Goal: Task Accomplishment & Management: Use online tool/utility

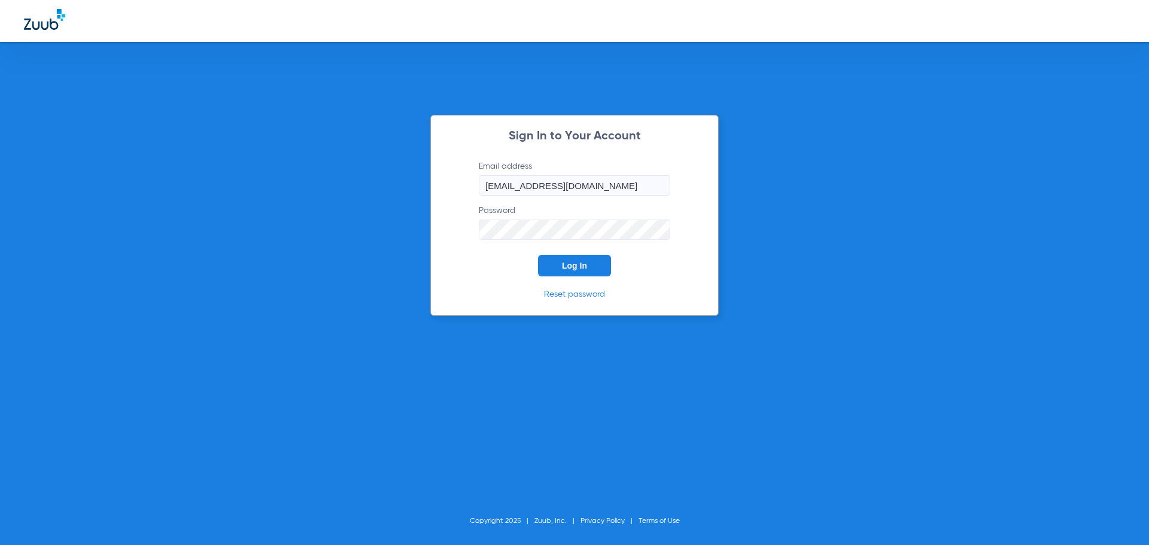
click at [568, 266] on span "Log In" at bounding box center [574, 266] width 25 height 10
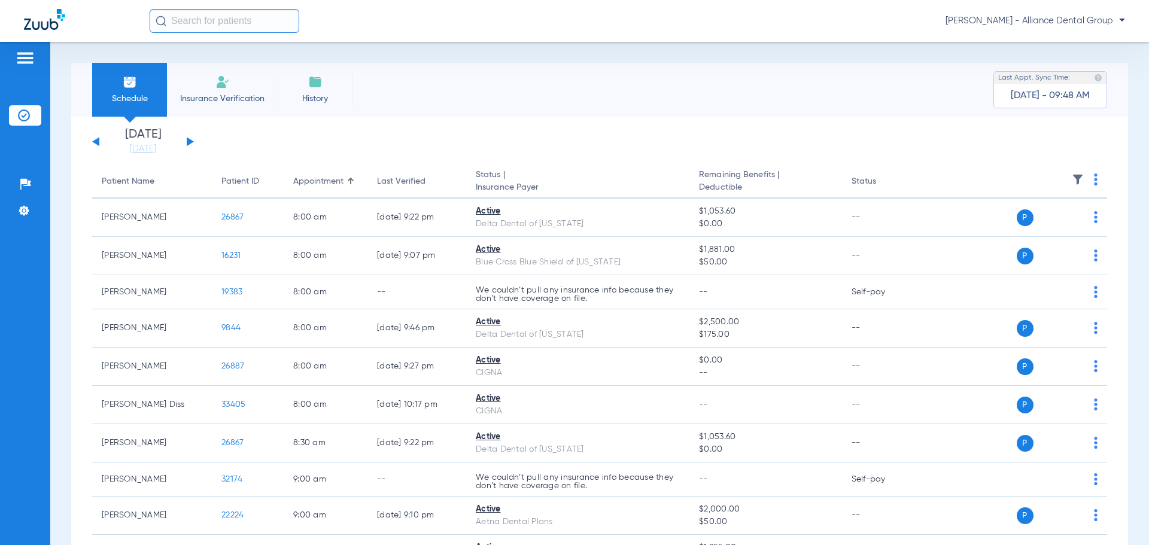
click at [230, 90] on li "Insurance Verification" at bounding box center [222, 90] width 111 height 54
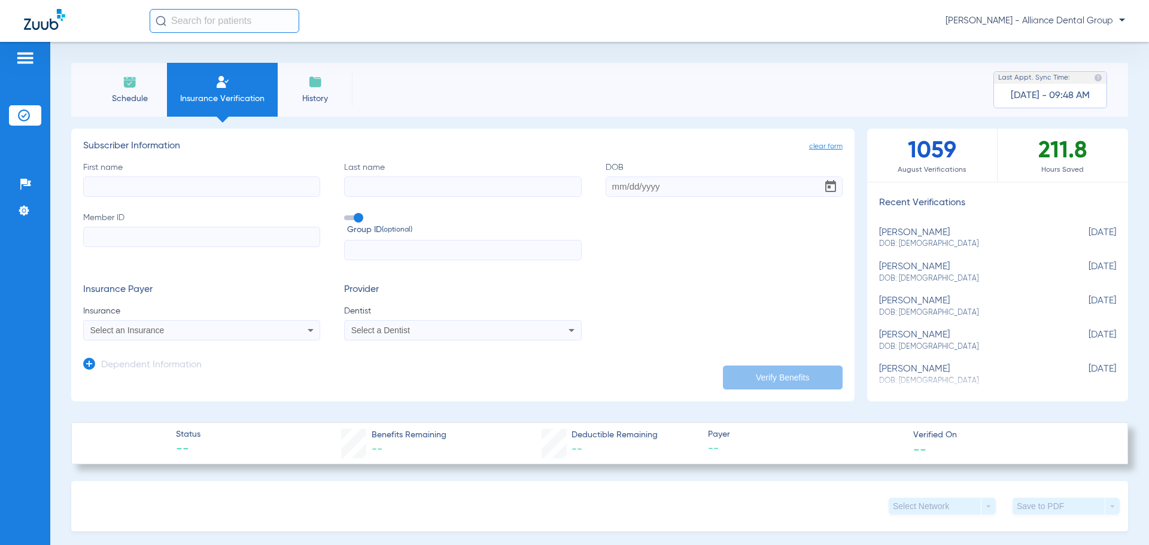
click at [174, 181] on input "First name" at bounding box center [201, 187] width 237 height 20
type input "kara"
type input "[PERSON_NAME]"
type input "[DATE]"
type input "259614708"
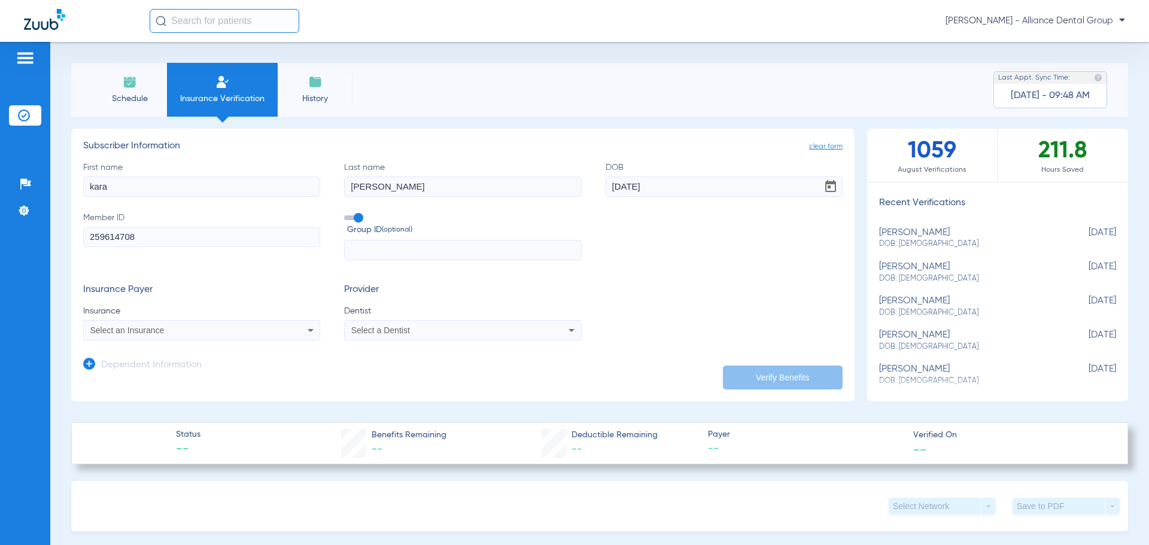
click at [304, 329] on icon at bounding box center [310, 330] width 14 height 14
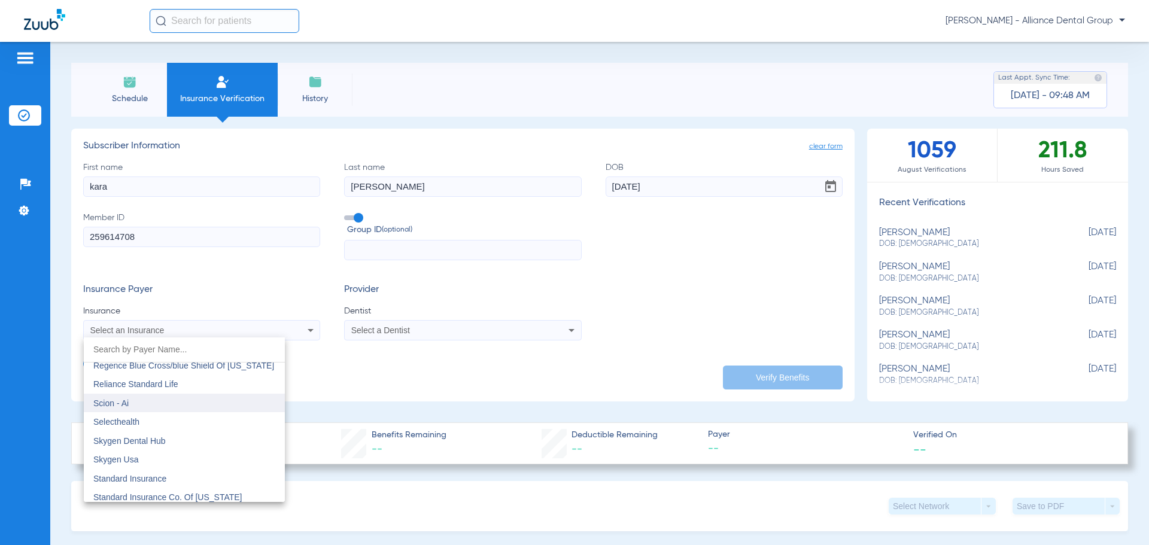
scroll to position [6462, 0]
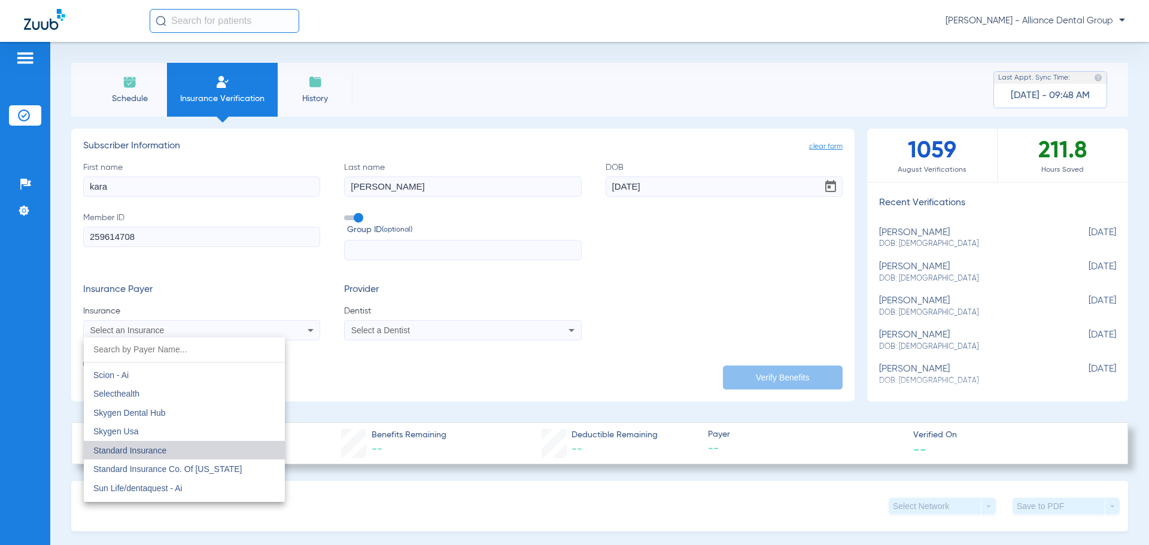
click at [231, 448] on mat-option "Standard Insurance" at bounding box center [184, 450] width 201 height 19
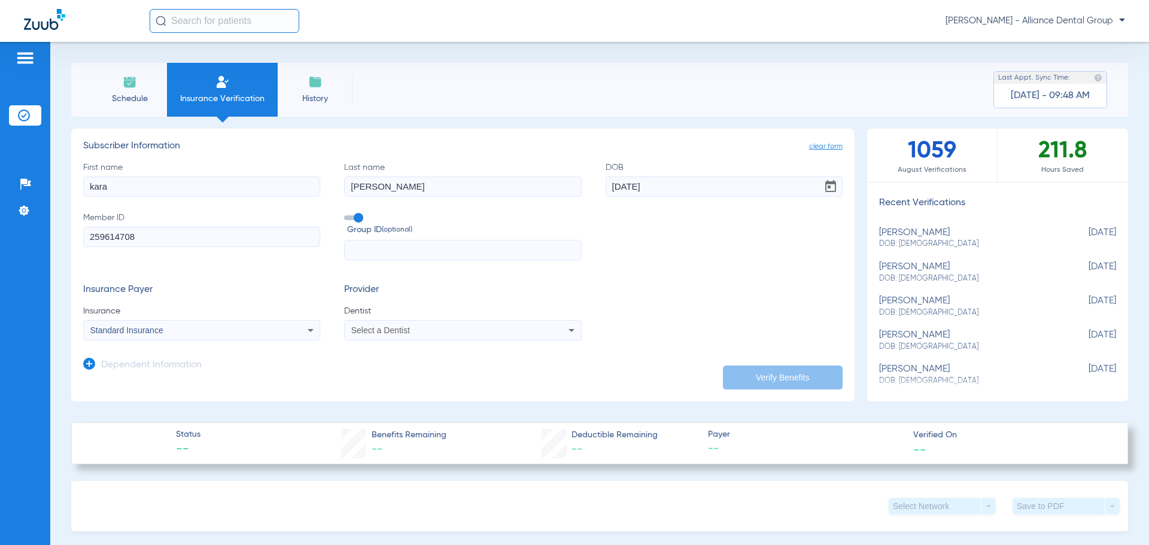
click at [567, 327] on icon at bounding box center [571, 330] width 14 height 14
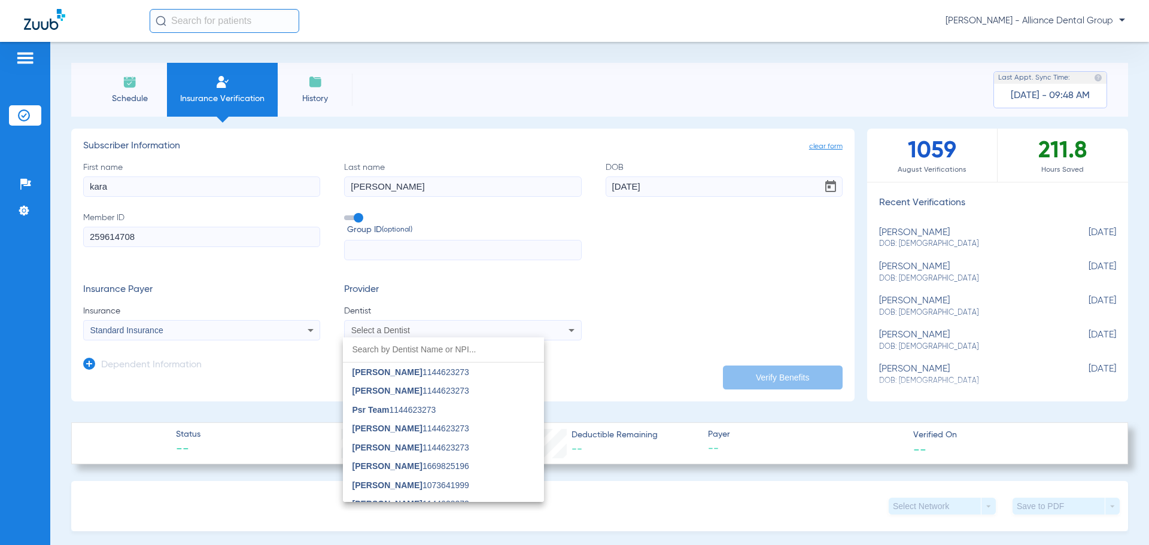
scroll to position [359, 0]
click at [488, 464] on mat-option "[PERSON_NAME] 1669825196" at bounding box center [443, 465] width 201 height 19
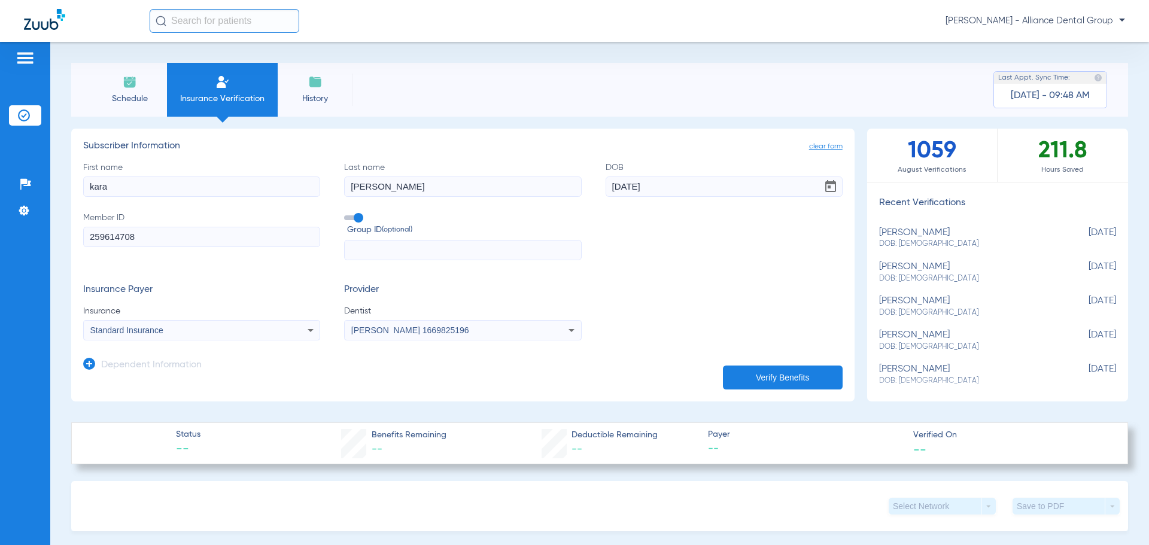
click at [769, 379] on button "Verify Benefits" at bounding box center [783, 378] width 120 height 24
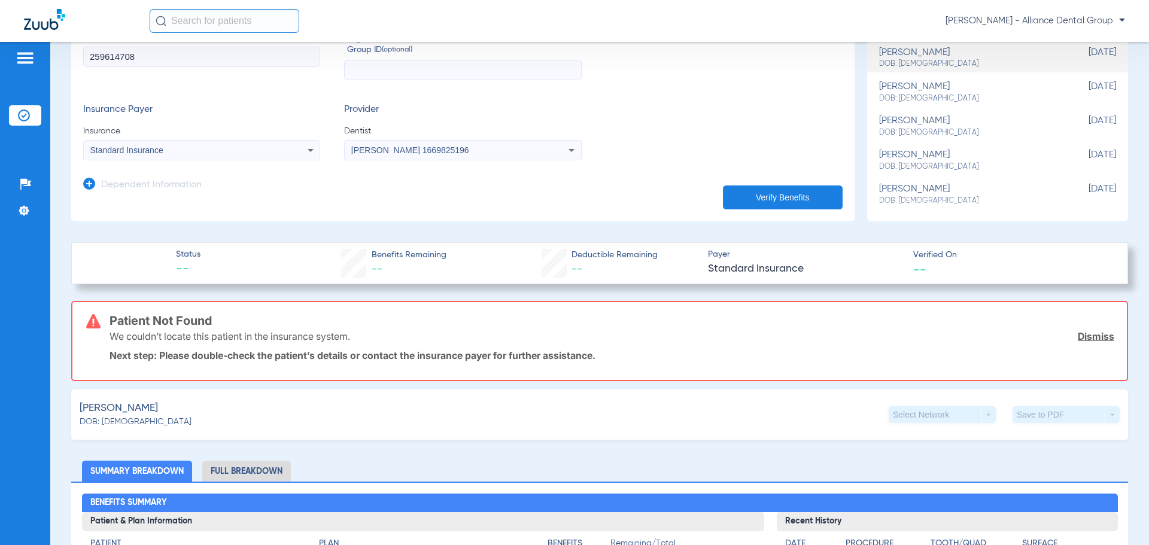
scroll to position [180, 0]
click at [272, 466] on li "Full Breakdown" at bounding box center [246, 471] width 89 height 21
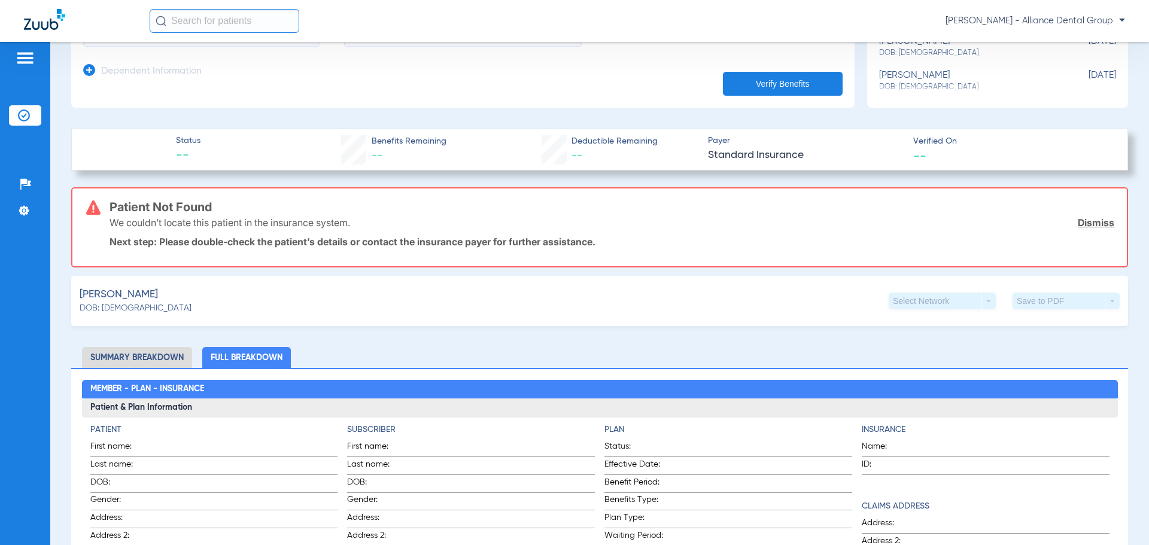
scroll to position [299, 0]
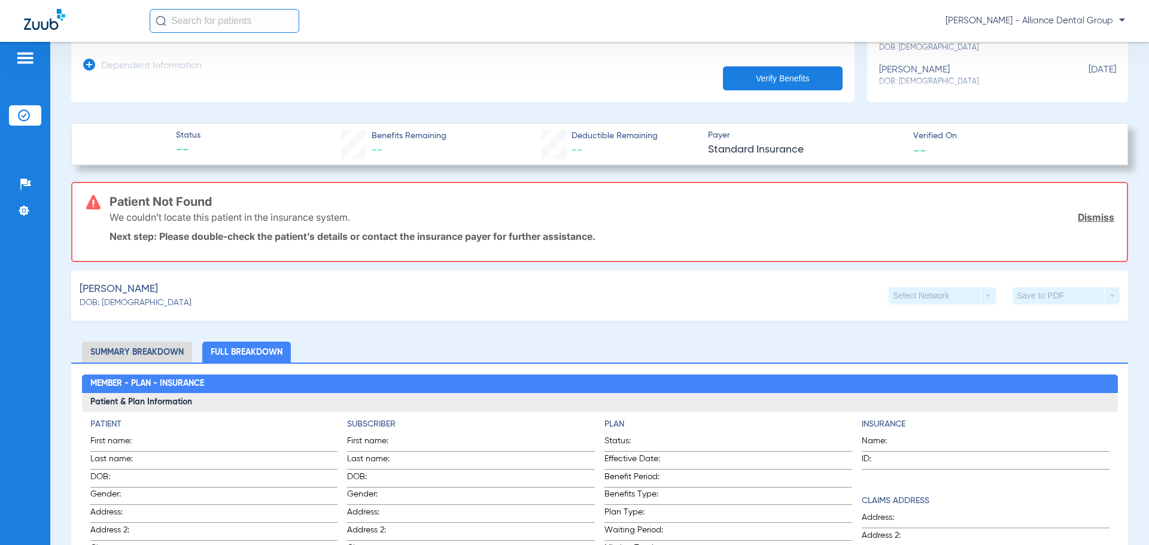
click at [1090, 216] on link "Dismiss" at bounding box center [1096, 217] width 36 height 12
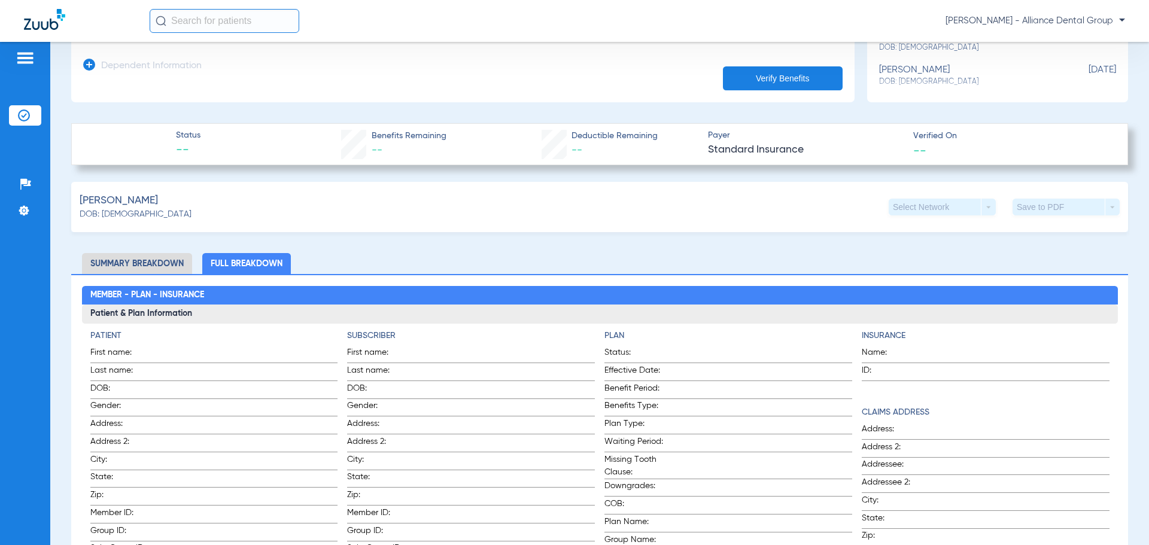
scroll to position [0, 0]
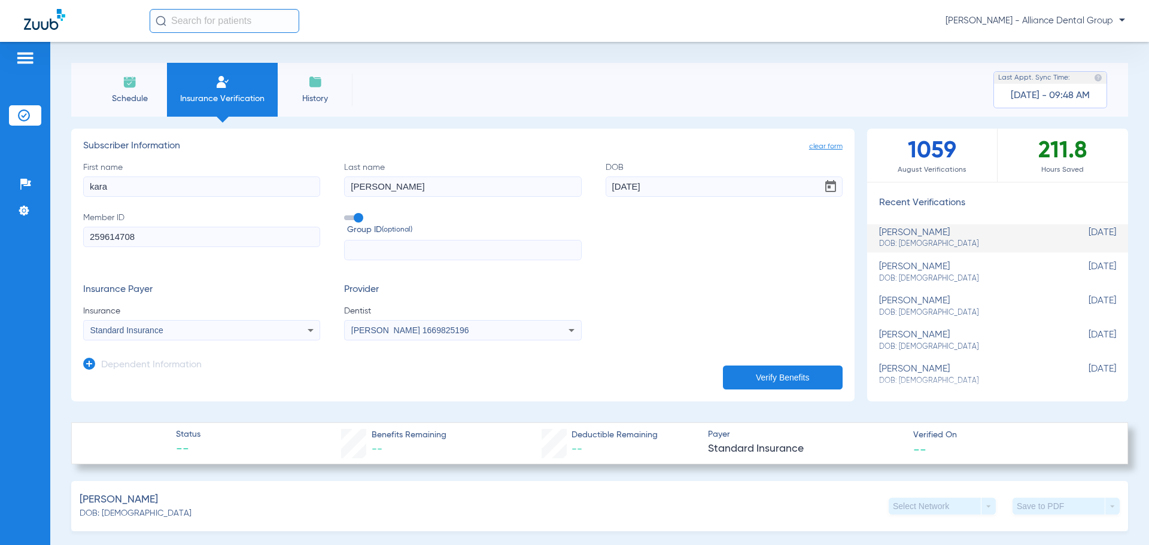
click at [311, 328] on icon at bounding box center [310, 330] width 14 height 14
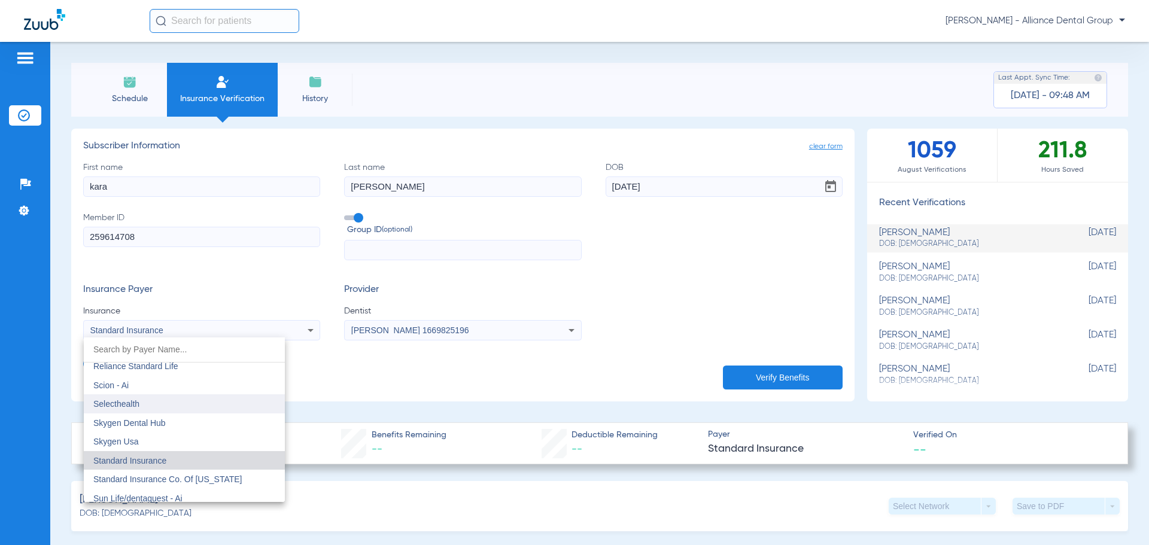
scroll to position [6480, 0]
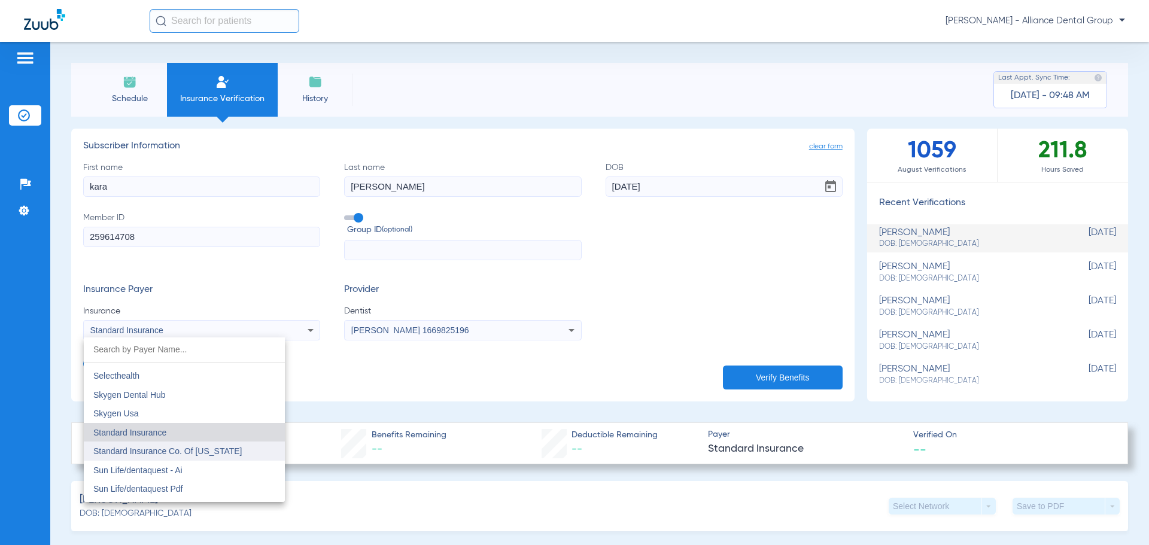
click at [244, 454] on mat-option "Standard Insurance Co. Of [US_STATE]" at bounding box center [184, 451] width 201 height 19
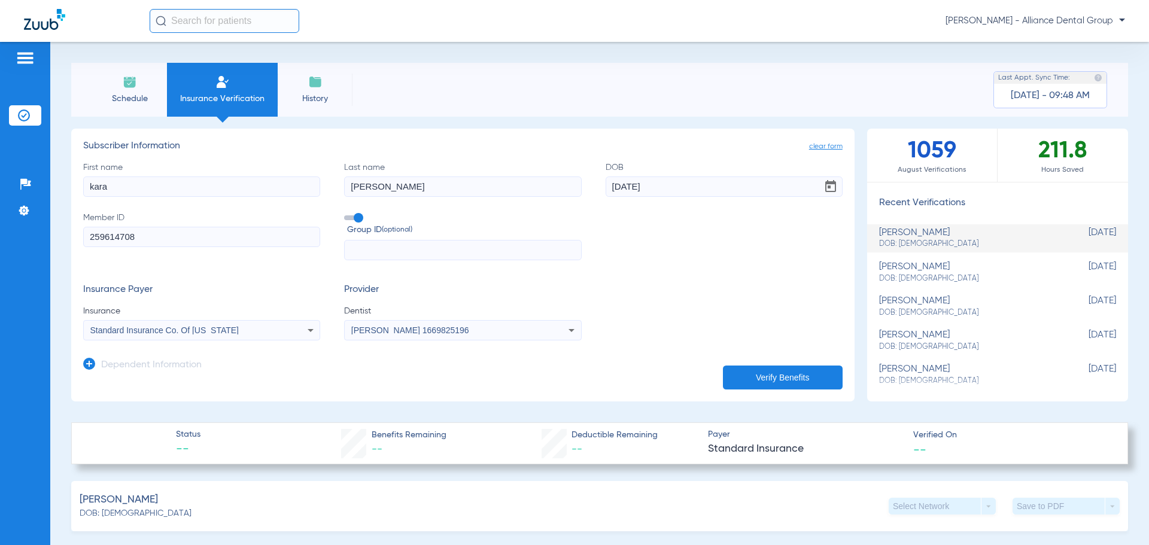
click at [789, 375] on button "Verify Benefits" at bounding box center [783, 378] width 120 height 24
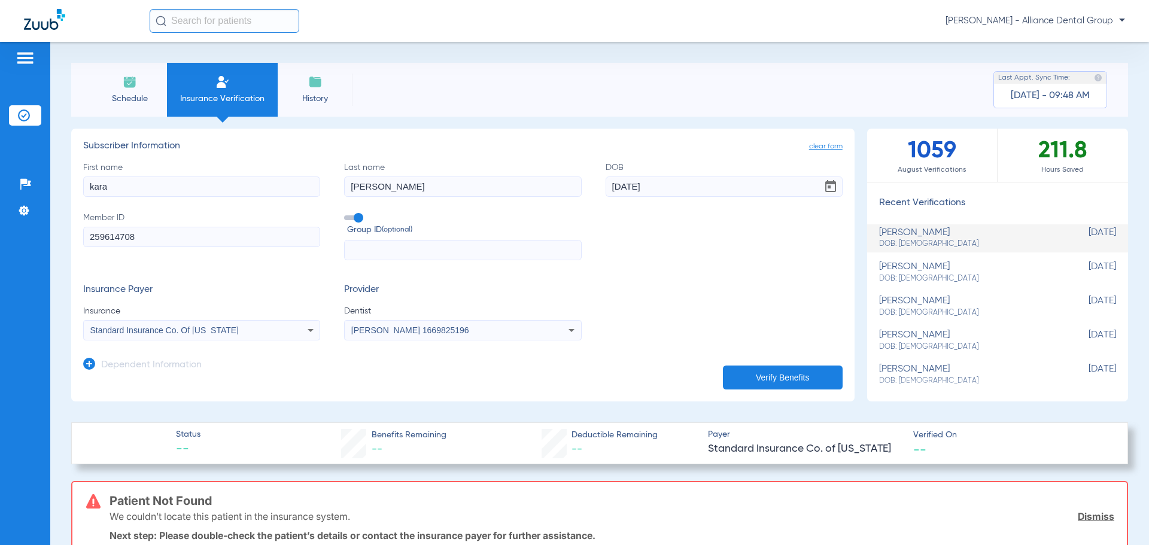
click at [309, 328] on icon at bounding box center [310, 330] width 14 height 14
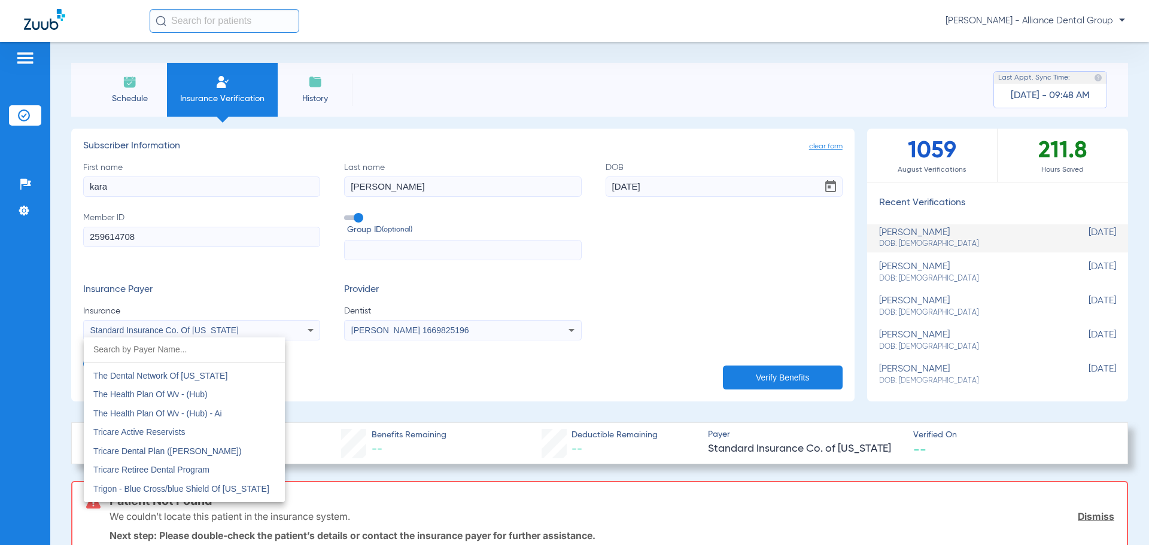
scroll to position [6678, 0]
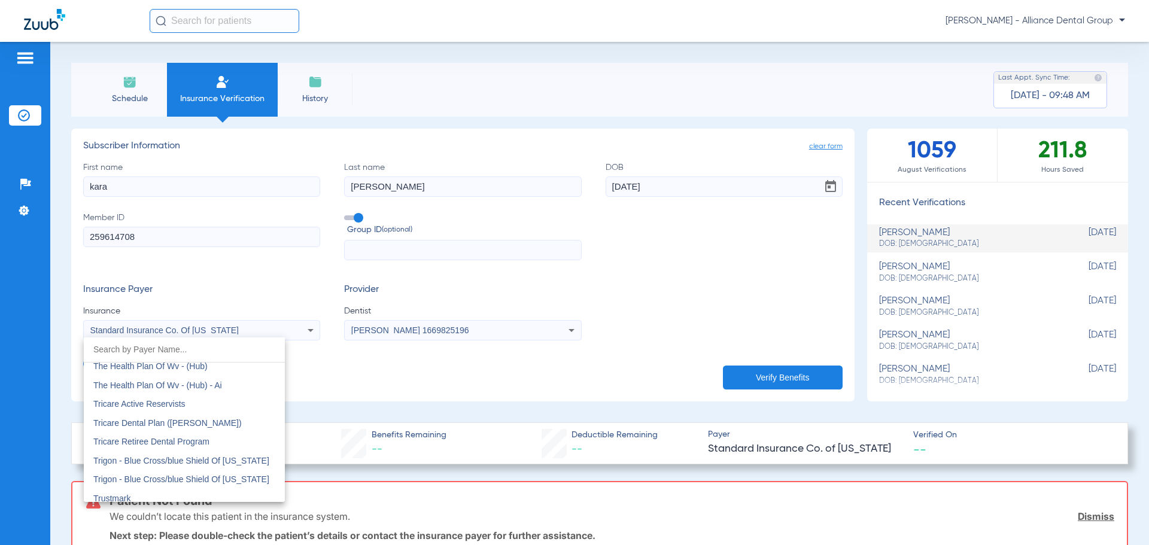
drag, startPoint x: 589, startPoint y: 242, endPoint x: 104, endPoint y: 193, distance: 487.1
click at [588, 242] on div at bounding box center [574, 272] width 1149 height 545
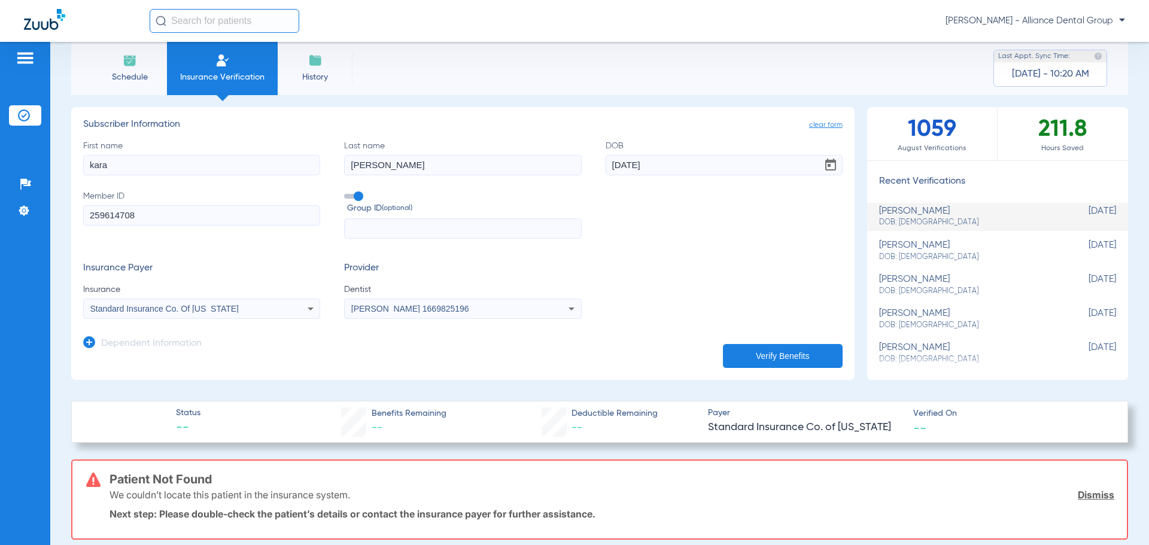
scroll to position [0, 0]
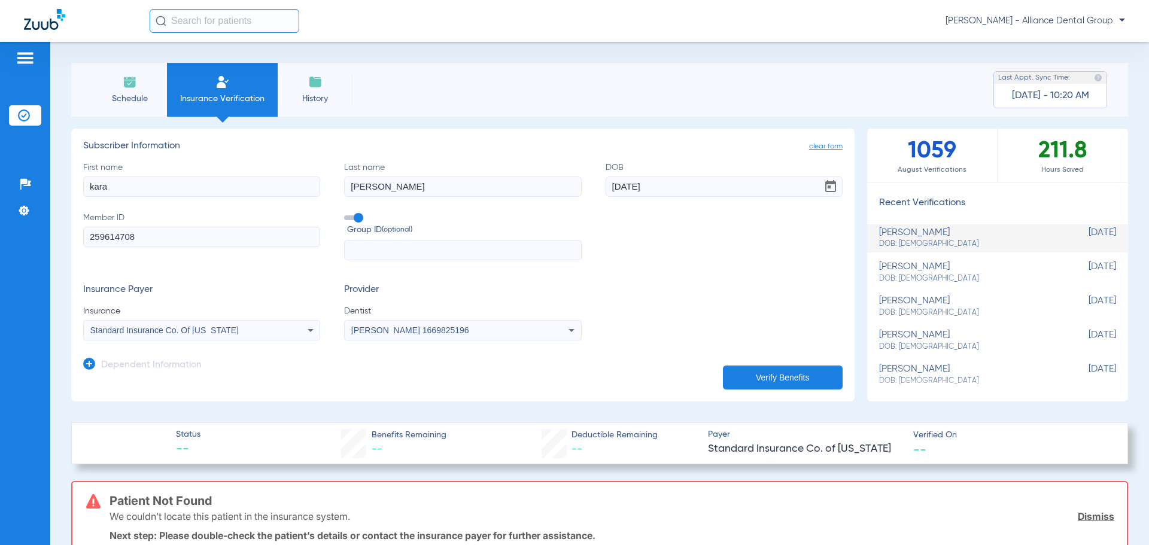
click at [125, 97] on span "Schedule" at bounding box center [129, 99] width 57 height 12
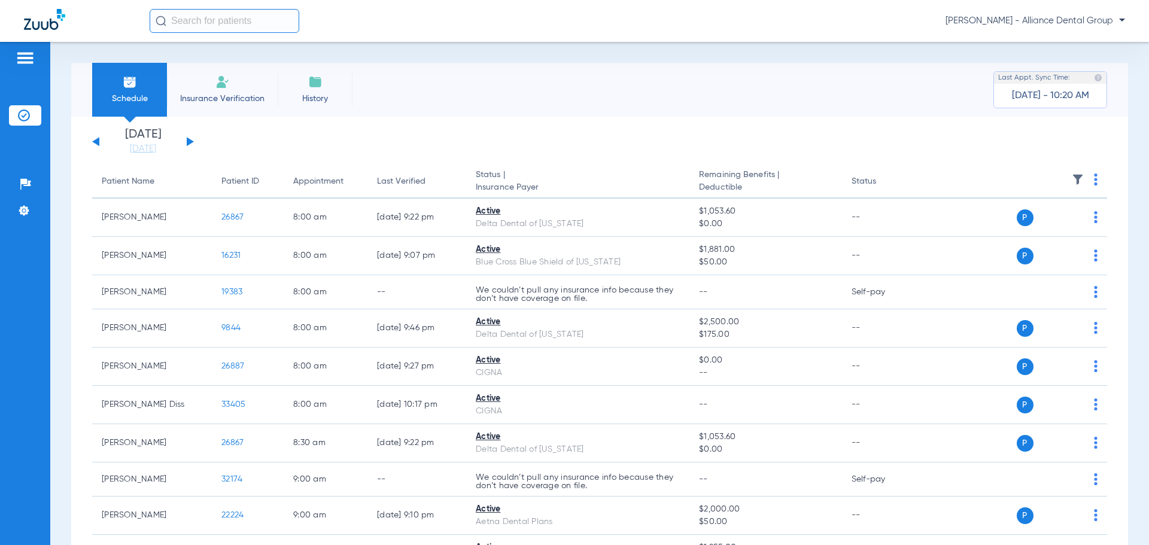
click at [240, 91] on li "Insurance Verification" at bounding box center [222, 90] width 111 height 54
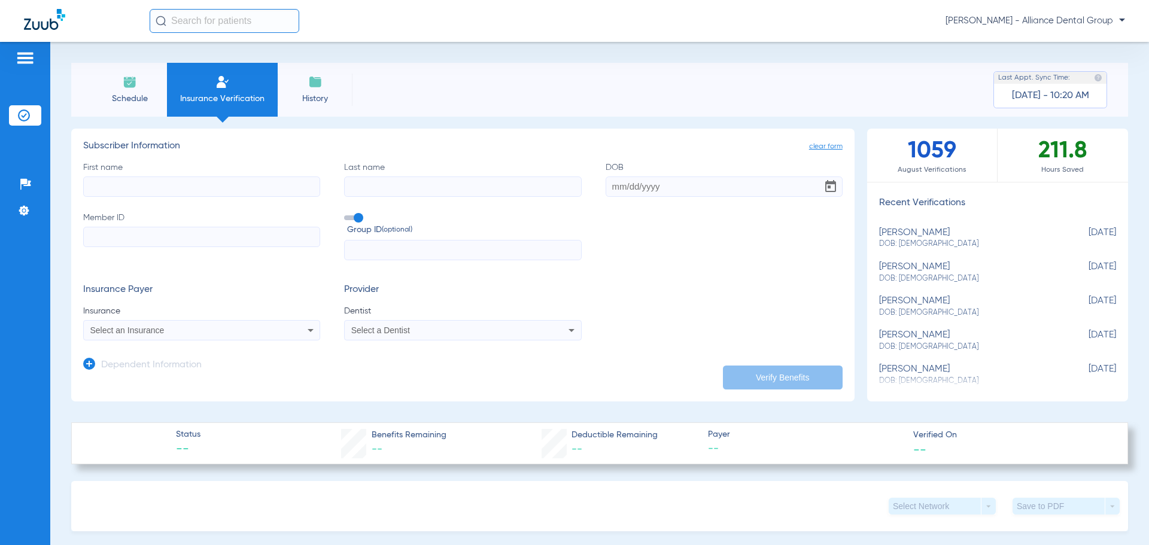
click at [193, 185] on input "First name" at bounding box center [201, 187] width 237 height 20
type input "[PERSON_NAME]"
type input "bade"
type input "[DATE]"
click at [212, 236] on input "Member ID" at bounding box center [201, 237] width 237 height 20
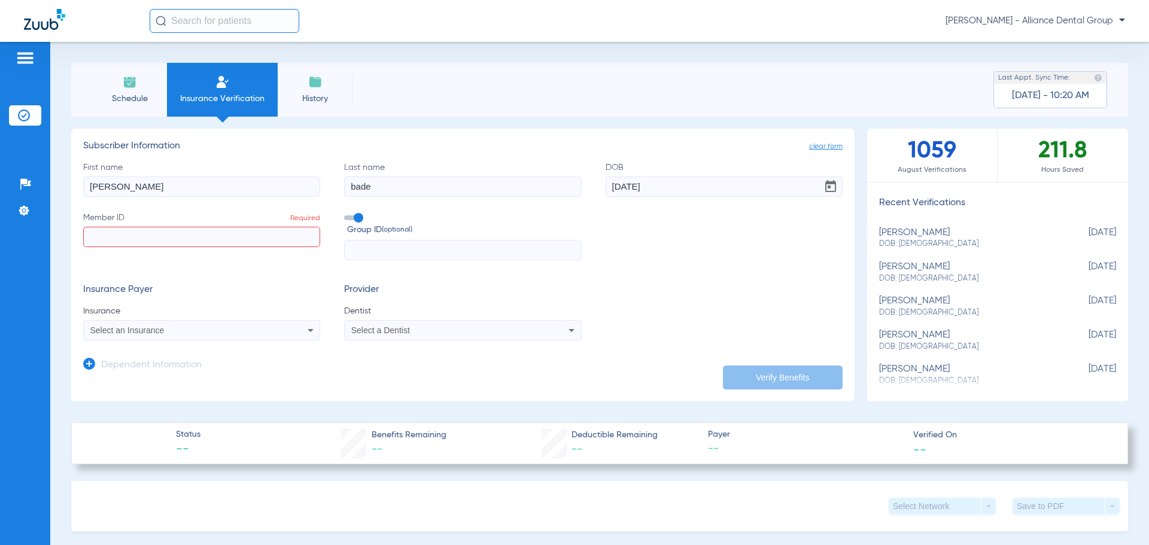
paste input "08071899808"
type input "08071899808"
click at [230, 333] on div "Select an Insurance" at bounding box center [179, 330] width 179 height 8
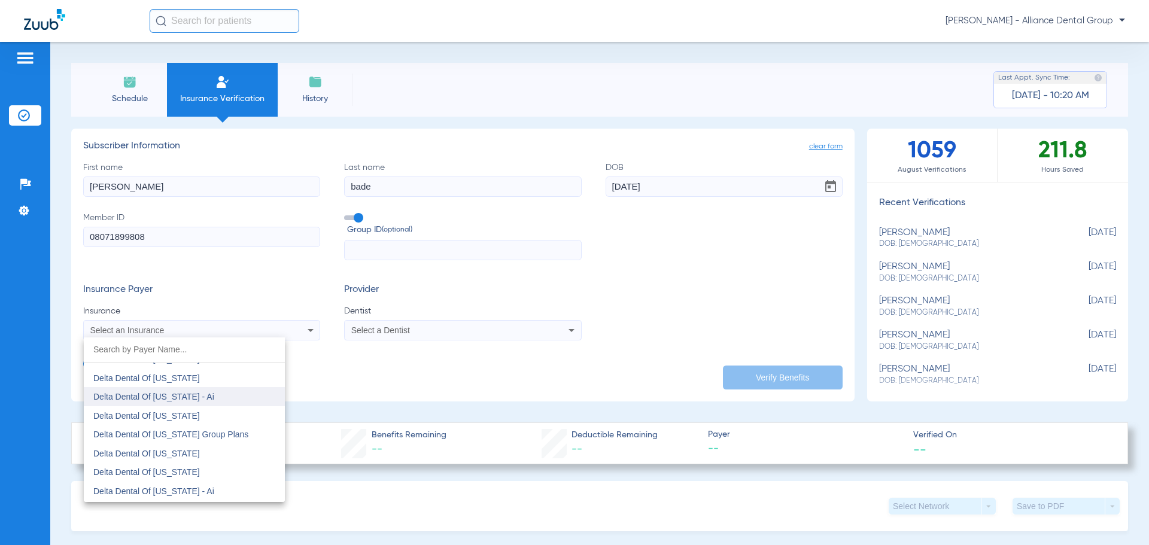
scroll to position [2453, 0]
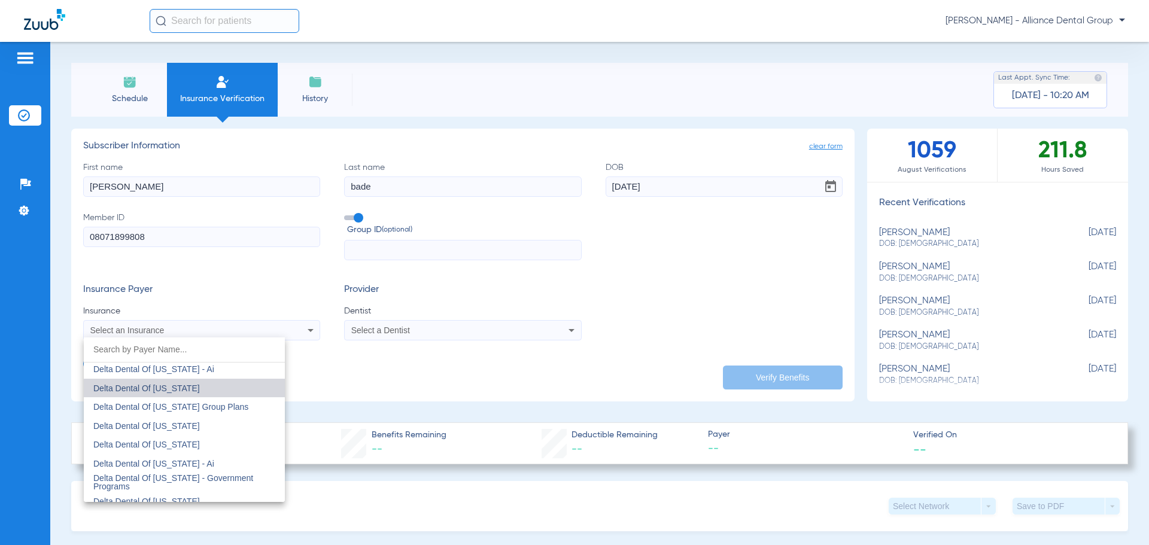
click at [215, 388] on mat-option "Delta Dental Of [US_STATE]" at bounding box center [184, 388] width 201 height 19
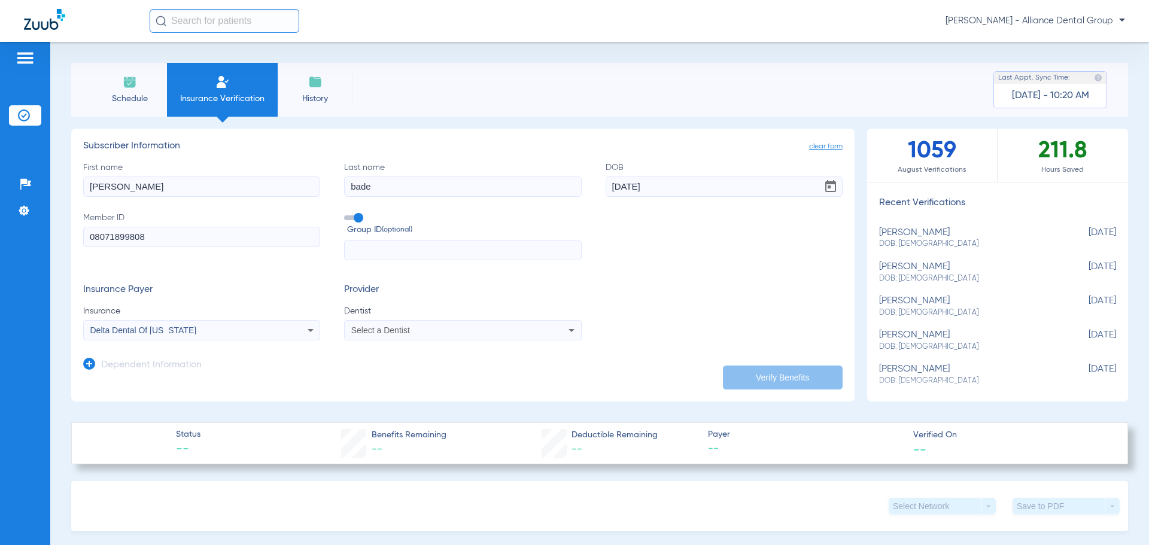
click at [591, 324] on div "Insurance Payer Insurance Delta Dental Of [US_STATE] Provider Dentist Select a …" at bounding box center [462, 312] width 759 height 56
click at [570, 330] on icon at bounding box center [571, 330] width 14 height 14
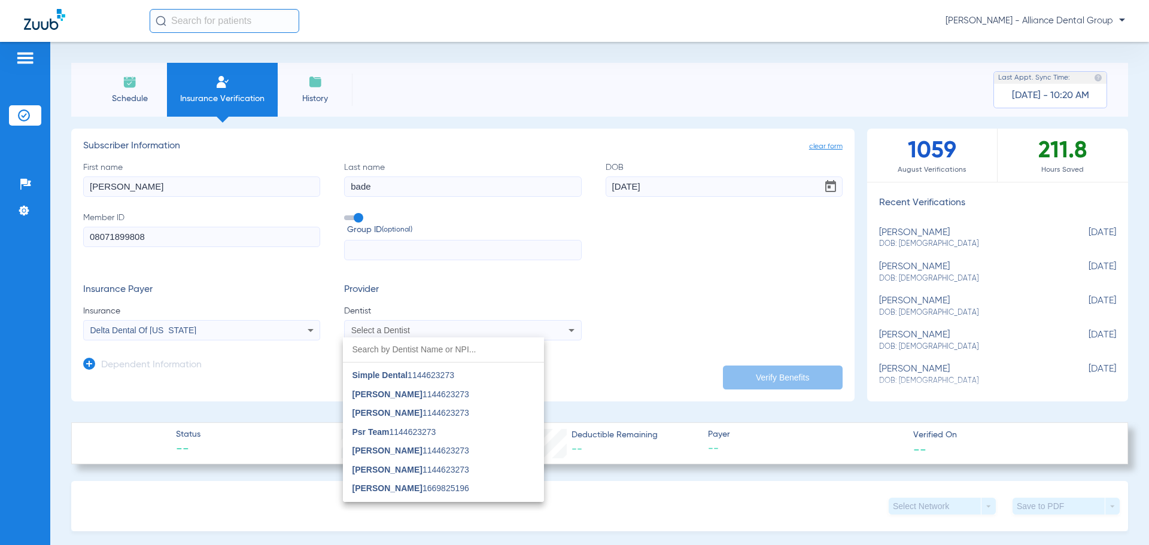
scroll to position [359, 0]
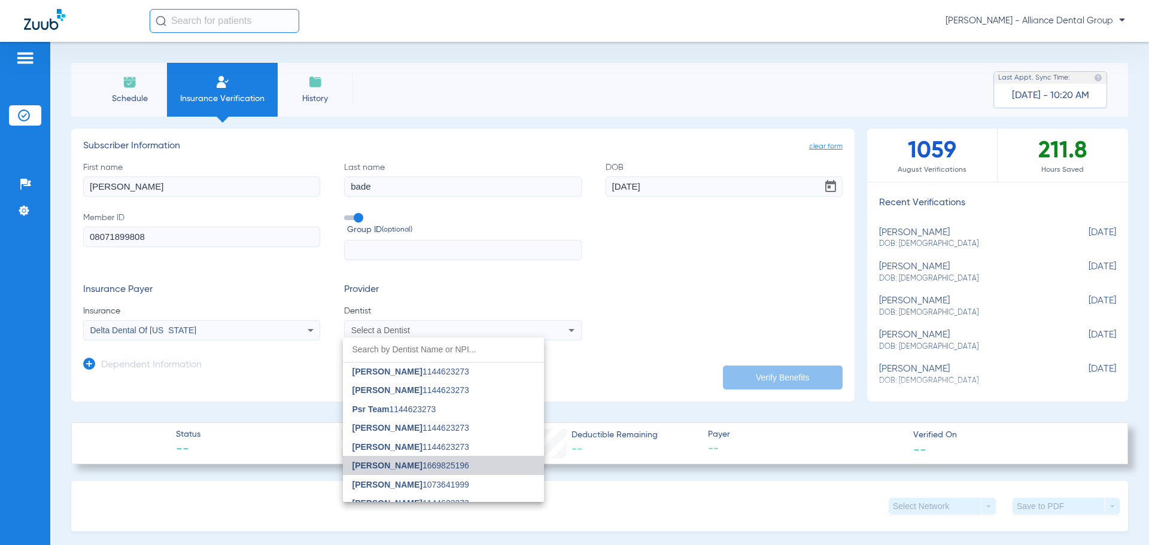
click at [466, 468] on span "[PERSON_NAME] 1669825196" at bounding box center [410, 465] width 117 height 8
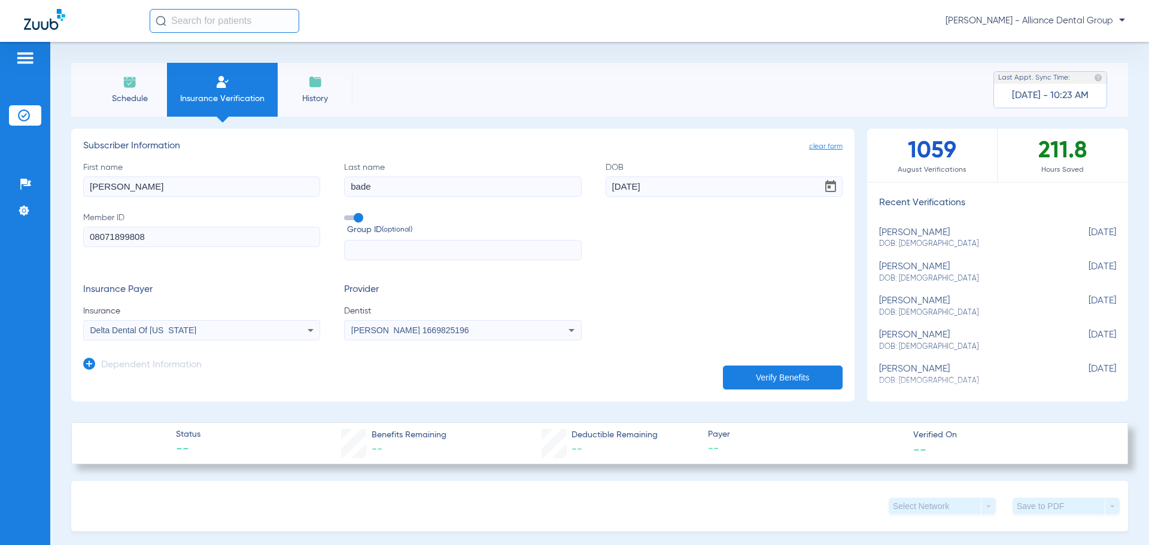
click at [784, 376] on button "Verify Benefits" at bounding box center [783, 378] width 120 height 24
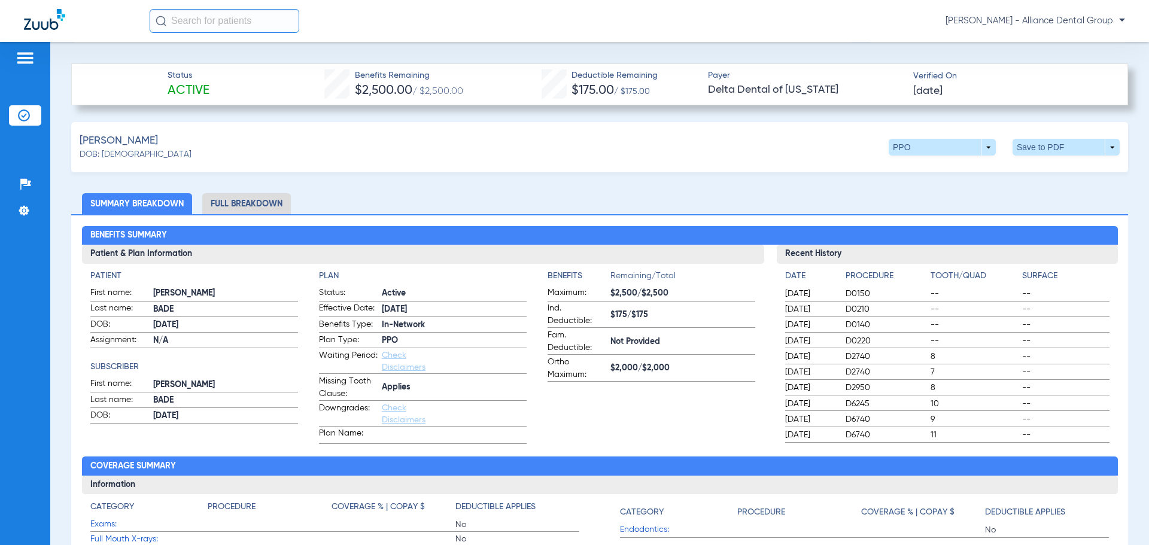
click at [259, 203] on li "Full Breakdown" at bounding box center [246, 203] width 89 height 21
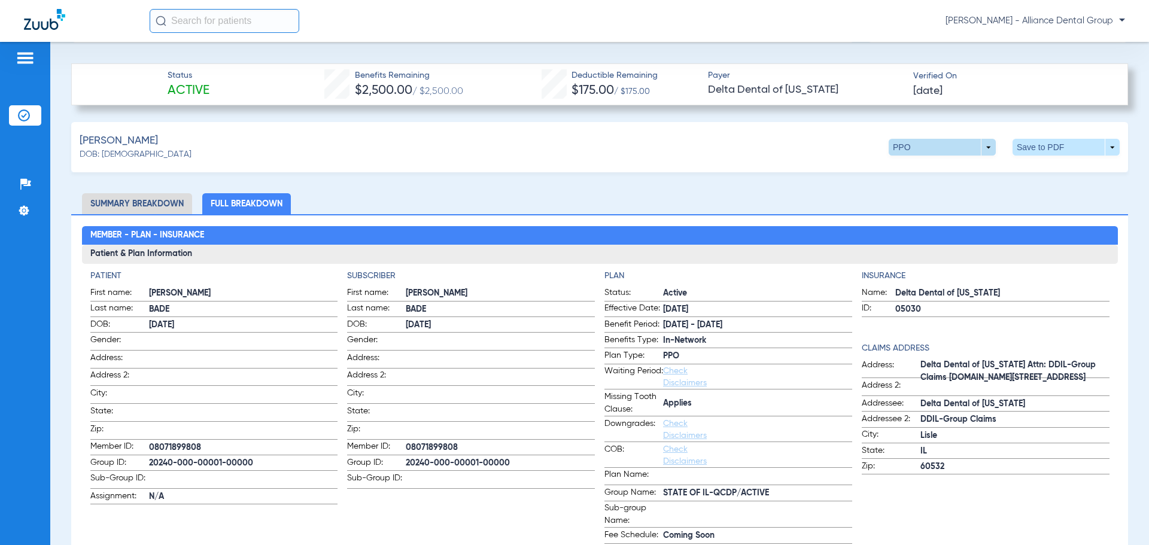
click at [983, 150] on span at bounding box center [942, 147] width 107 height 17
click at [918, 194] on span "Premier" at bounding box center [918, 194] width 56 height 8
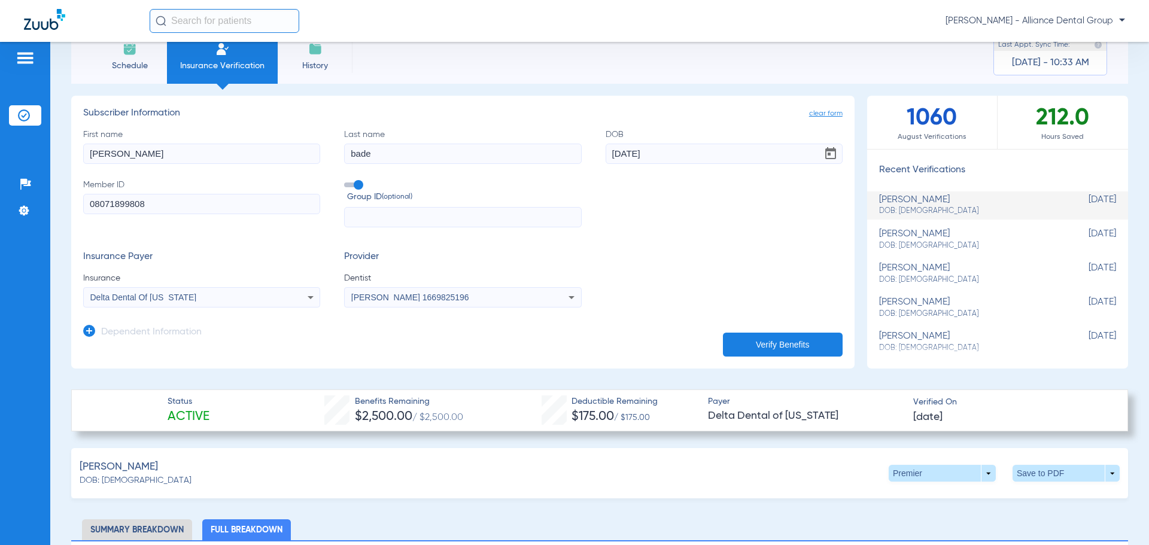
scroll to position [0, 0]
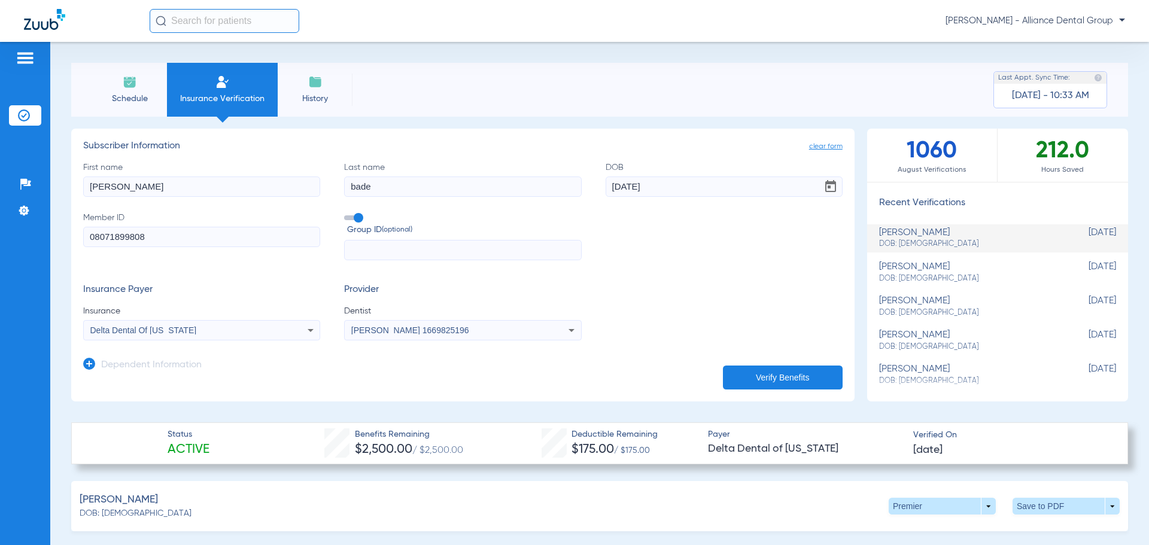
click at [95, 363] on icon at bounding box center [89, 364] width 12 height 12
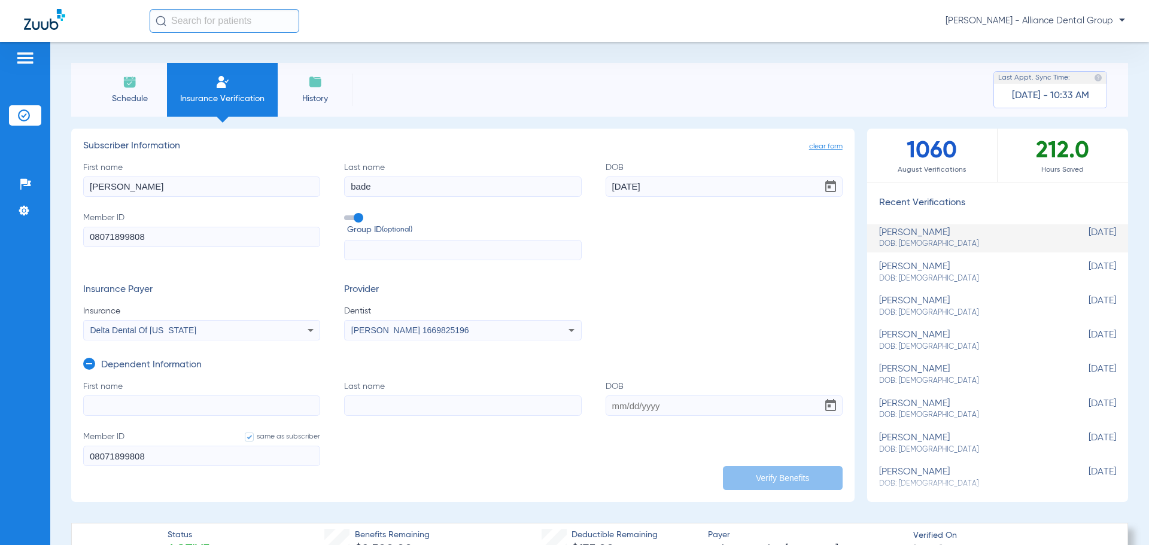
click at [175, 398] on input "First name" at bounding box center [201, 406] width 237 height 20
click at [140, 410] on input "al" at bounding box center [201, 406] width 237 height 20
type input "alyvia"
click at [634, 406] on input "DOB" at bounding box center [724, 406] width 237 height 20
type input "[DATE]"
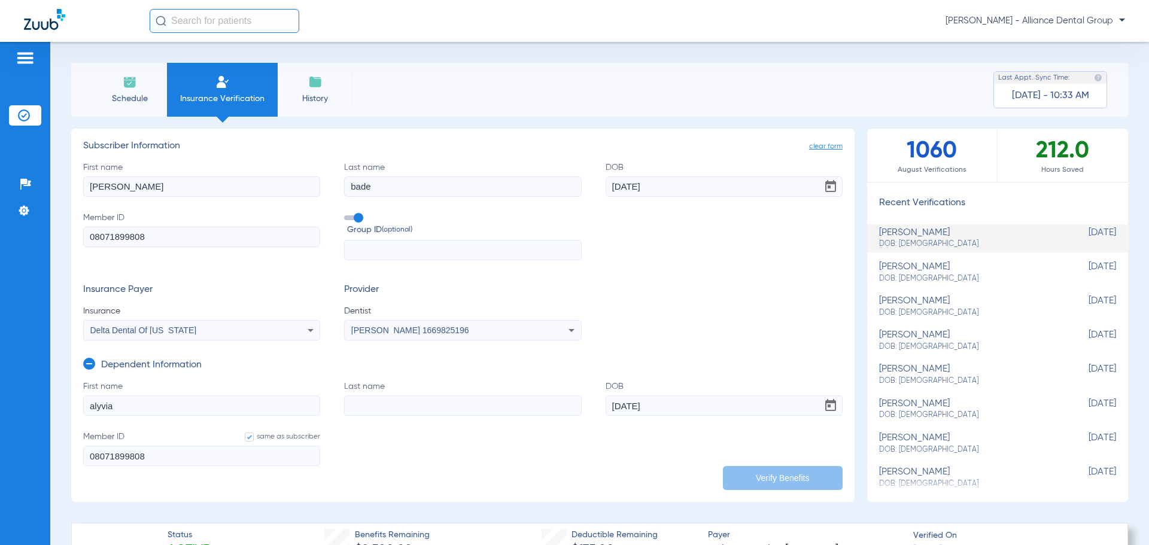
click at [409, 406] on input "Last name" at bounding box center [462, 406] width 237 height 20
type input "bade"
click at [764, 477] on button "Verify Benefits" at bounding box center [783, 478] width 120 height 24
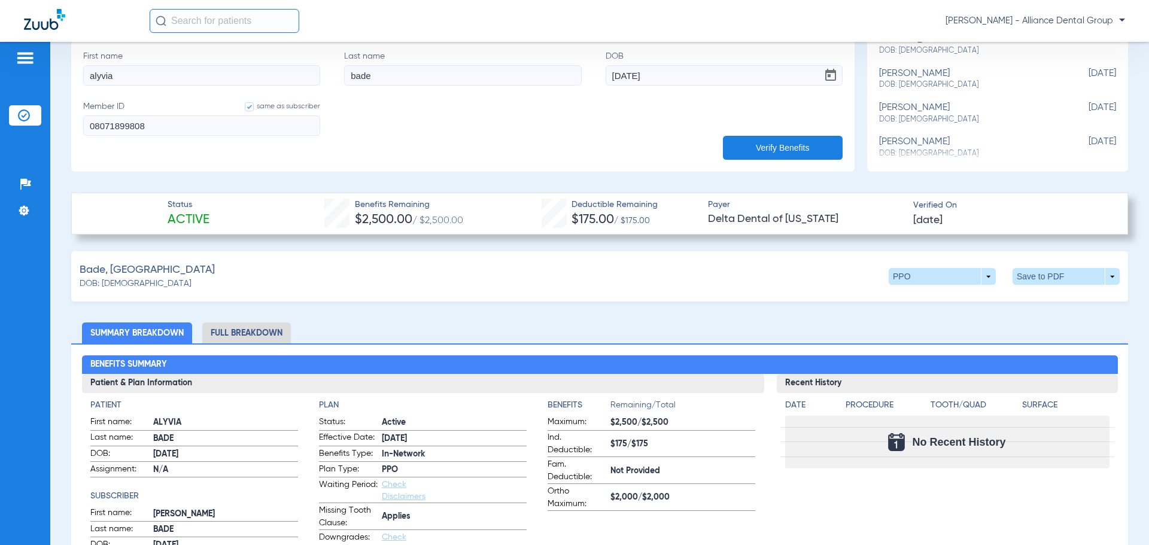
scroll to position [359, 0]
